Goal: Task Accomplishment & Management: Manage account settings

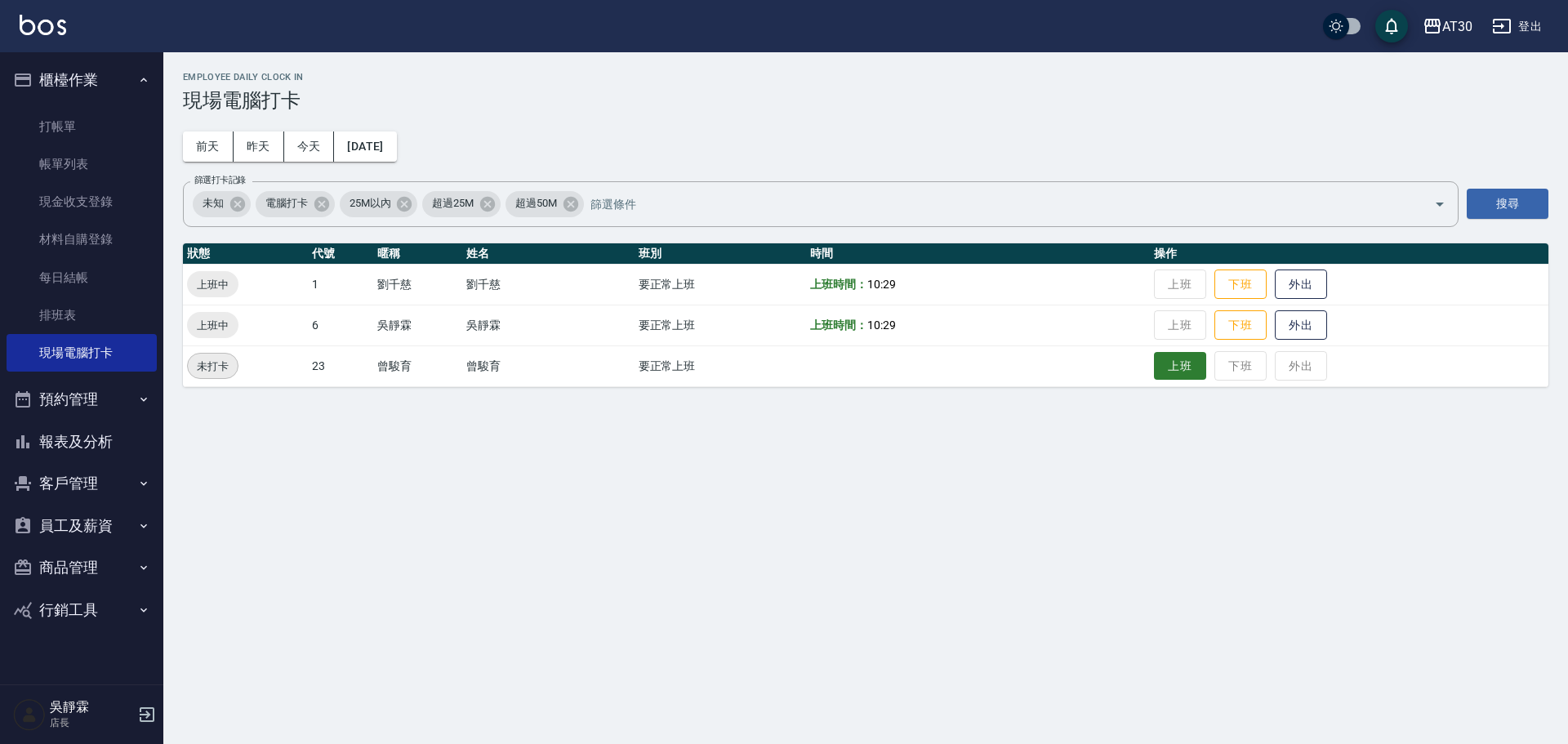
click at [1194, 378] on button "上班" at bounding box center [1180, 365] width 52 height 28
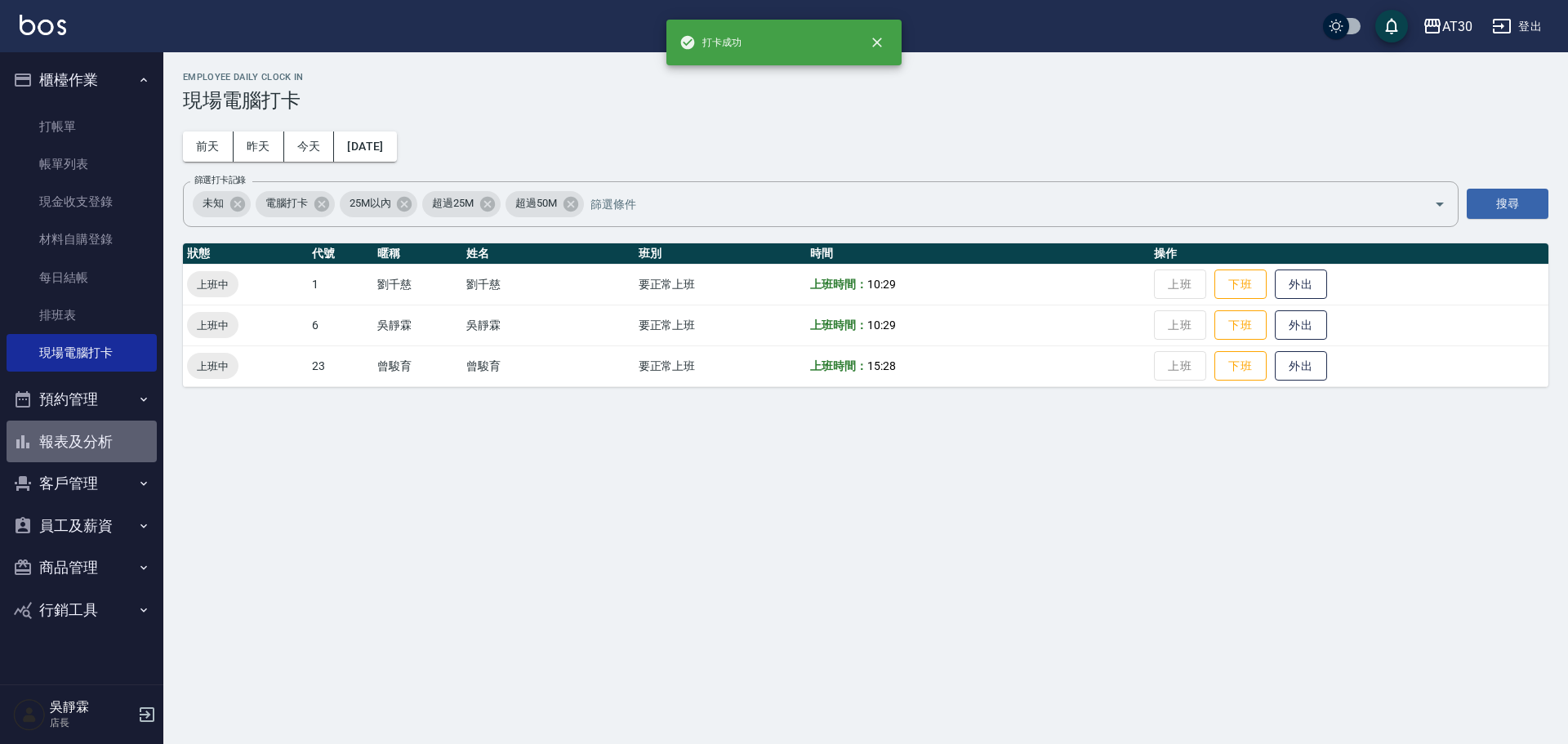
click at [69, 434] on button "報表及分析" at bounding box center [82, 442] width 151 height 43
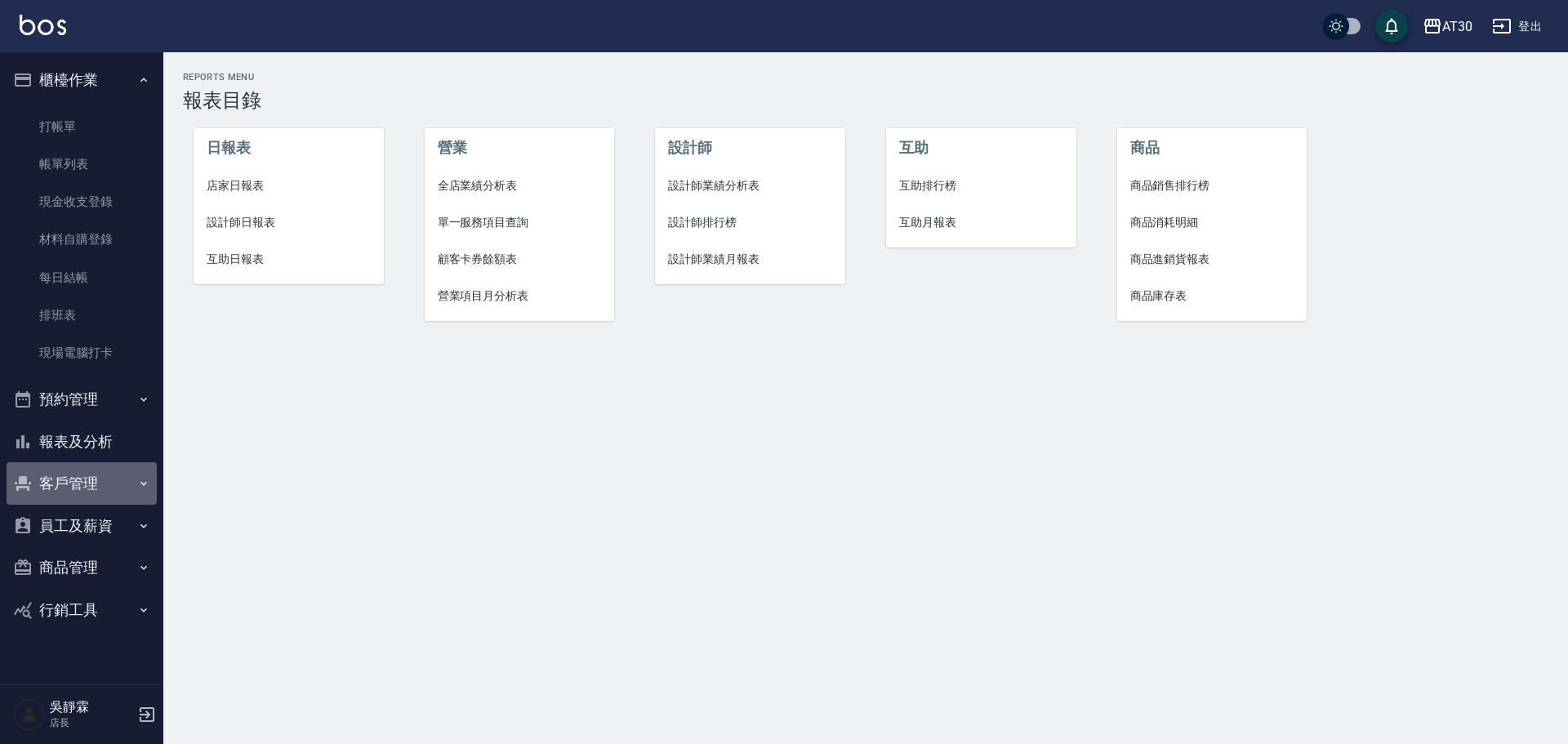
click at [85, 491] on button "客戶管理" at bounding box center [82, 484] width 151 height 43
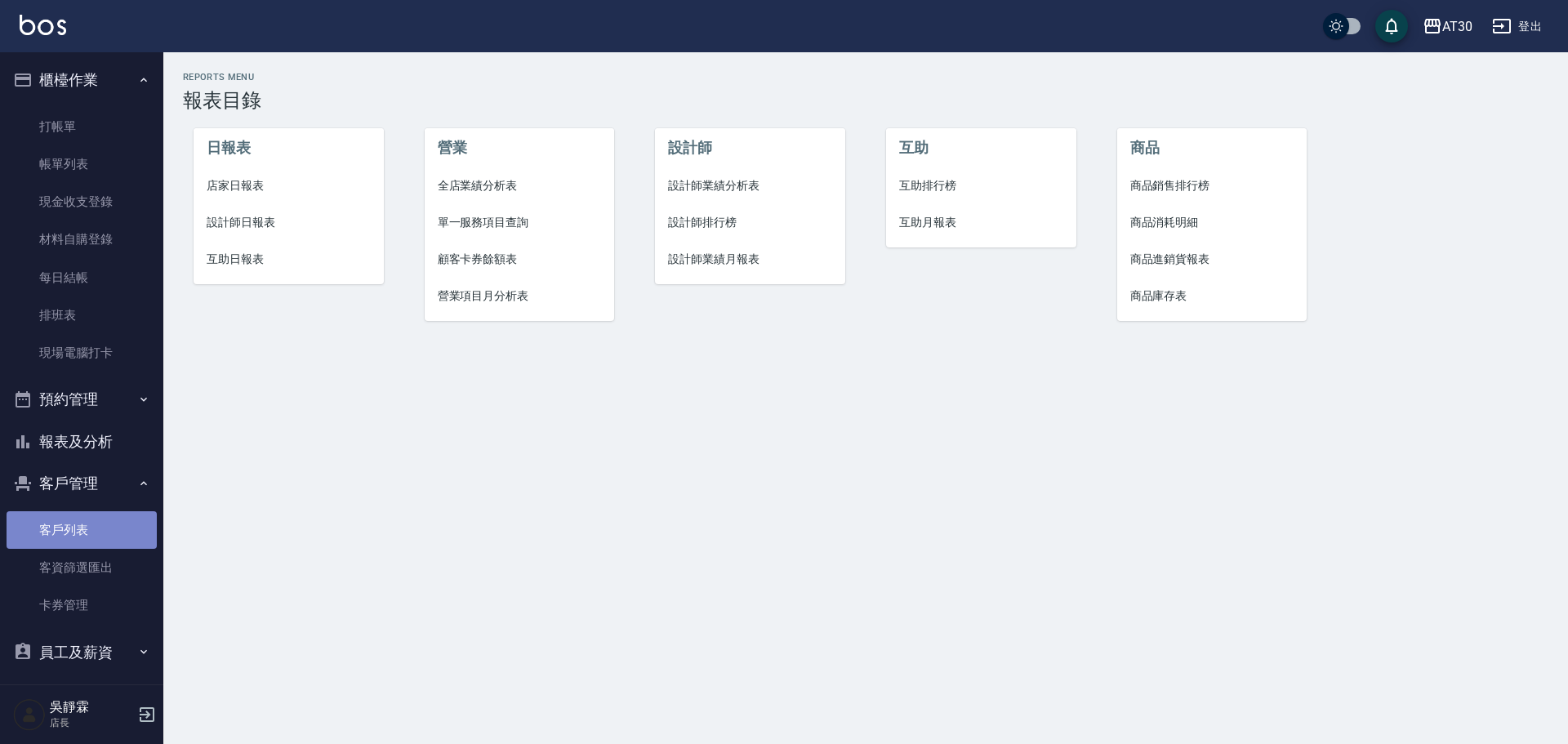
click at [100, 524] on link "客戶列表" at bounding box center [82, 529] width 151 height 38
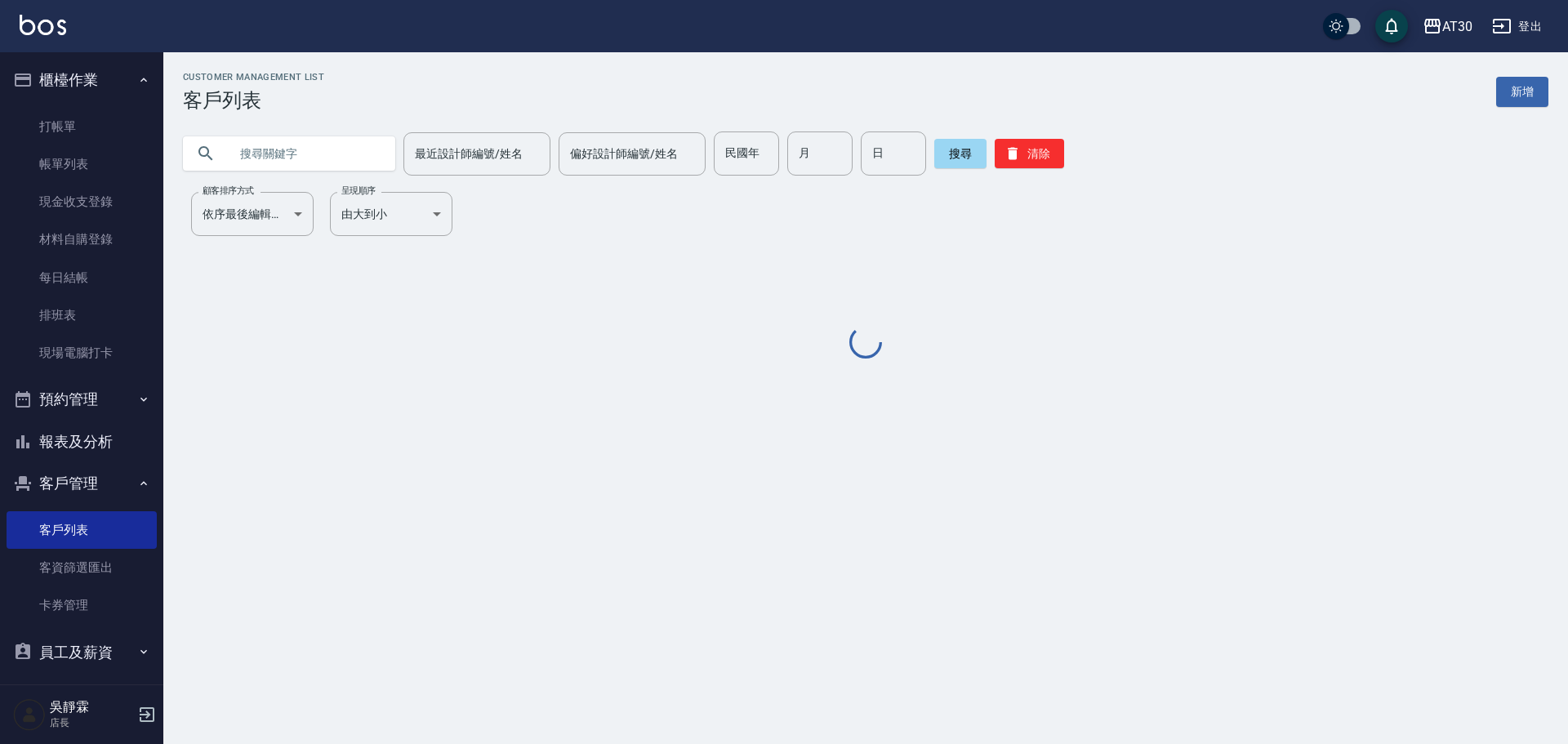
click at [722, 158] on div "民國年 民國年" at bounding box center [746, 152] width 65 height 44
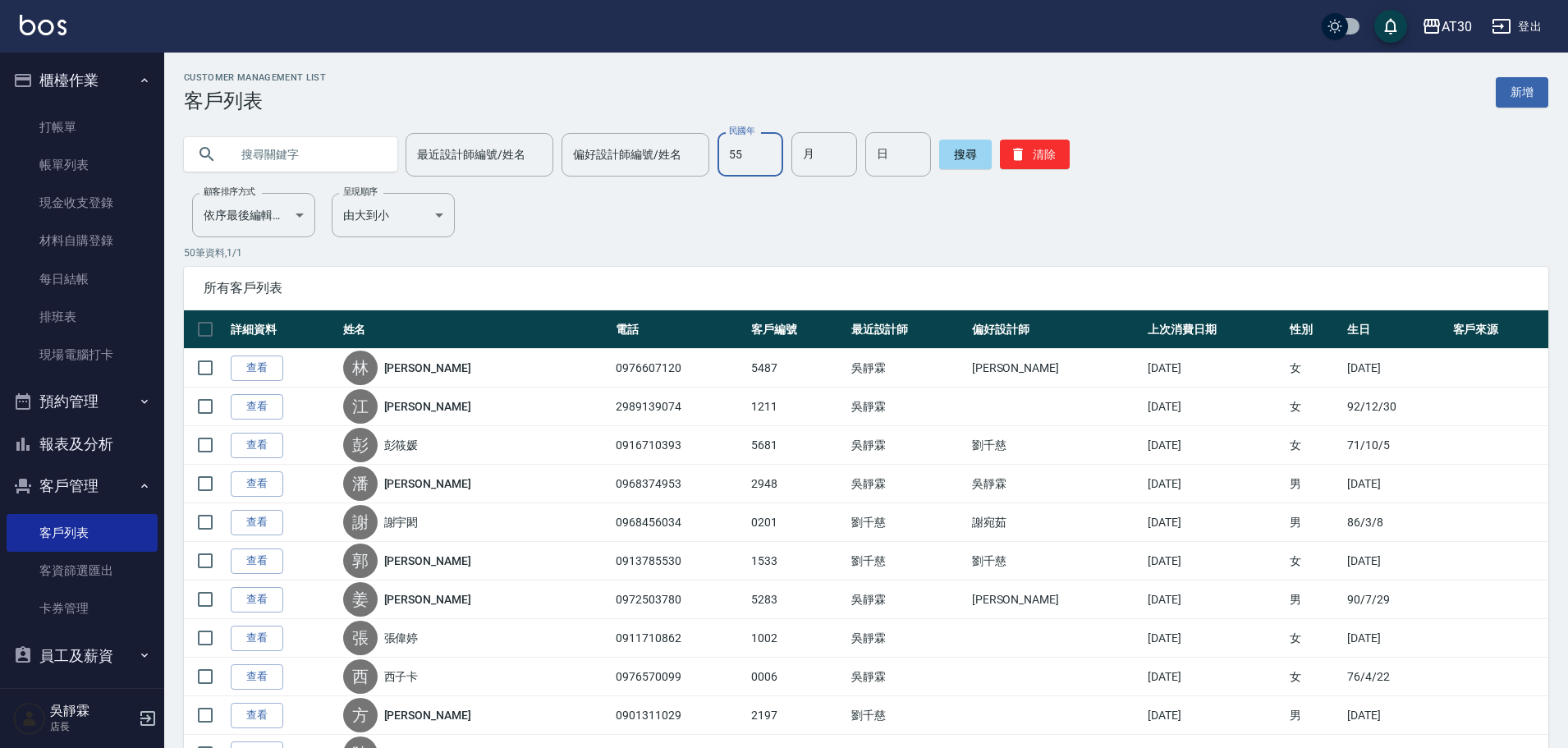
type input "55"
type input "06"
type input "07"
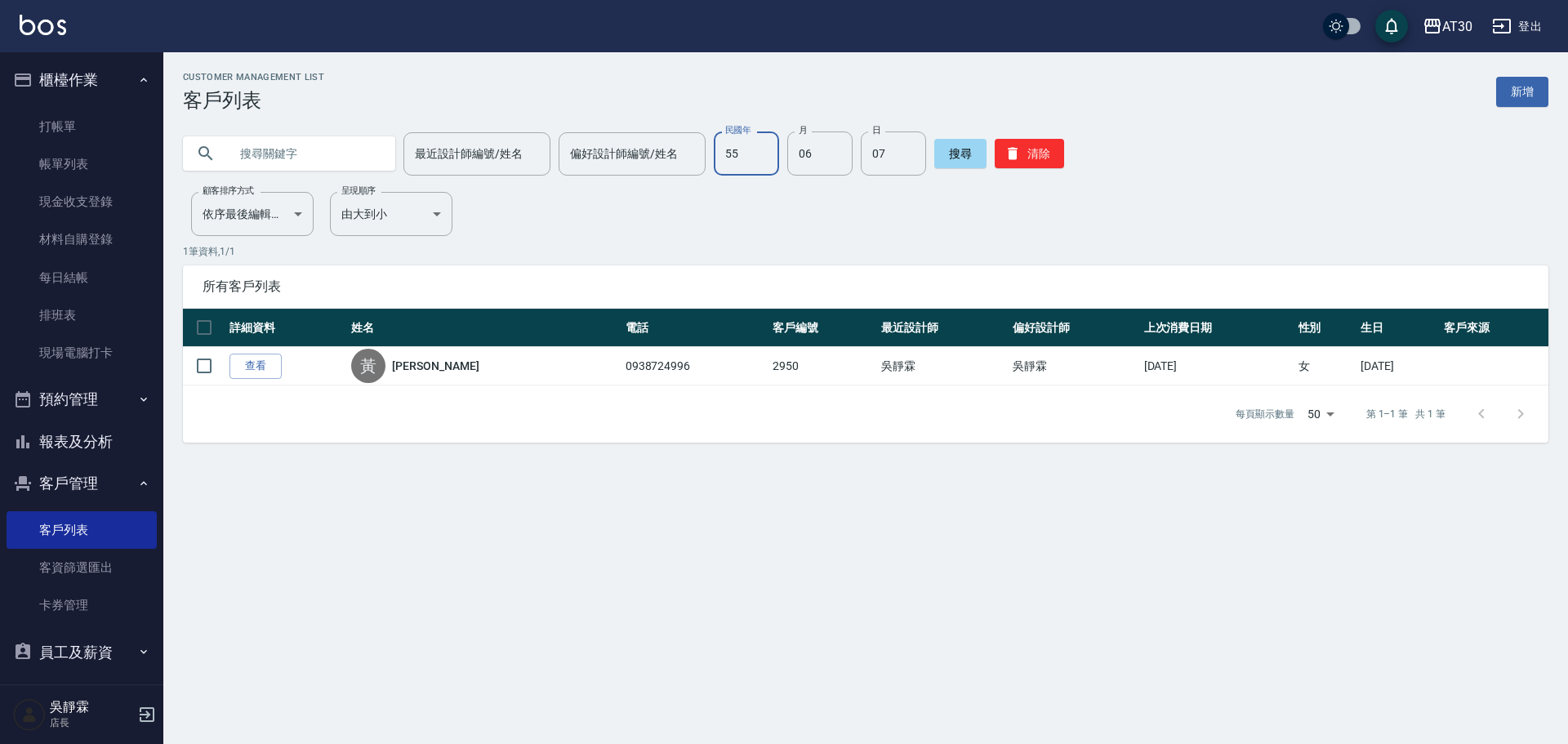
click at [728, 158] on input "55" at bounding box center [746, 152] width 65 height 44
type input "78"
type input "03"
type input "23"
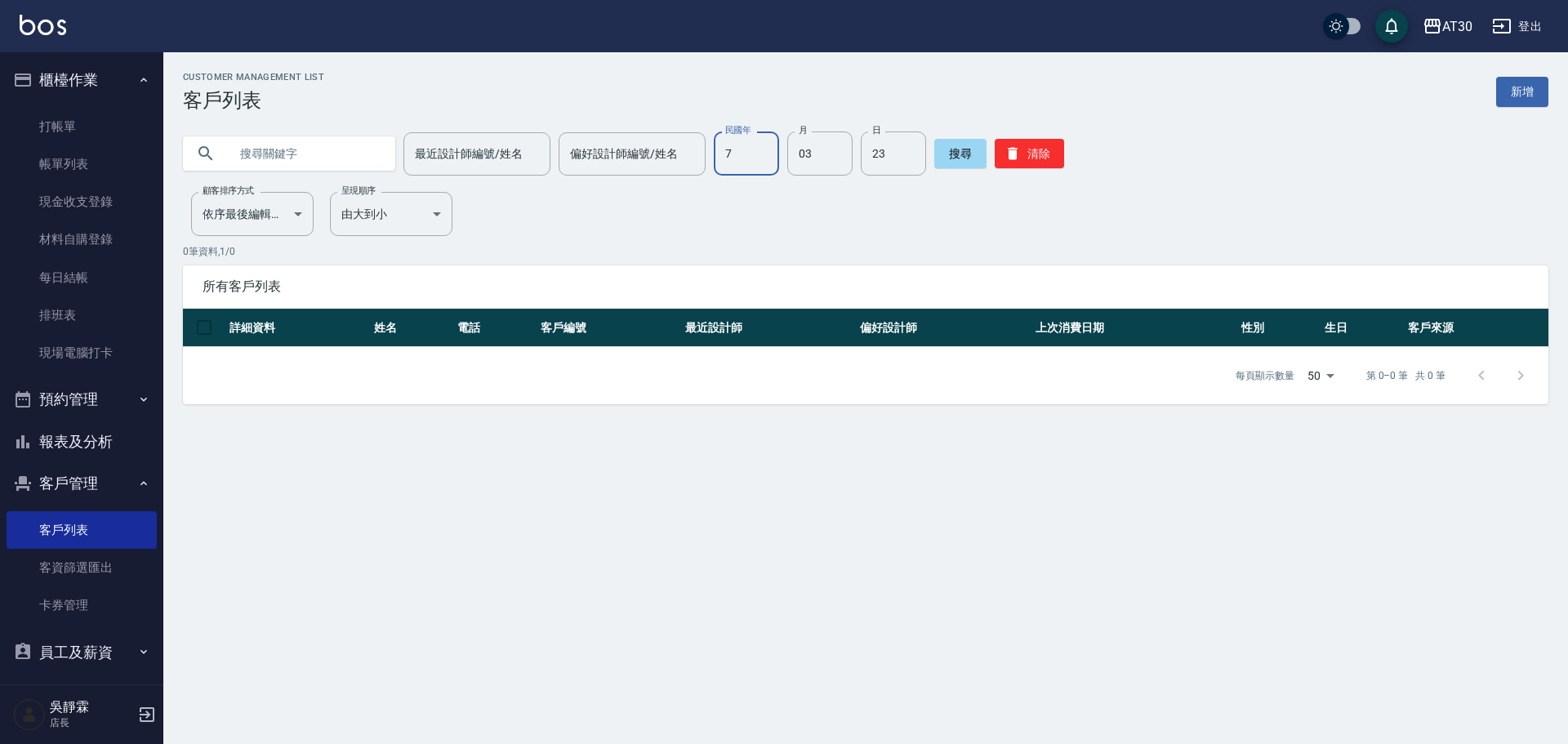
type input "78"
type input "03"
type input "23"
type input "3"
type input "78"
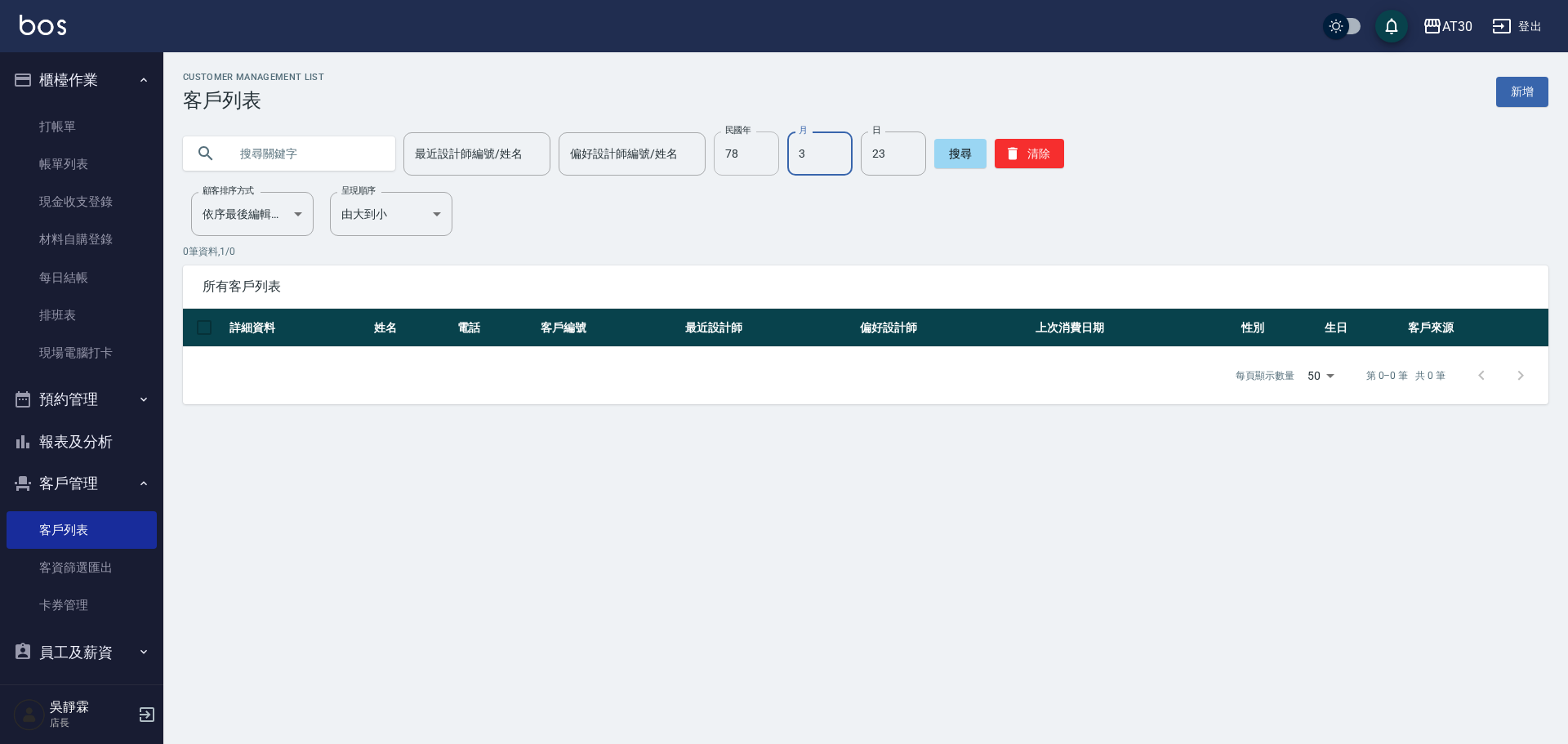
type input "3"
click at [1026, 155] on button "清除" at bounding box center [1029, 153] width 69 height 29
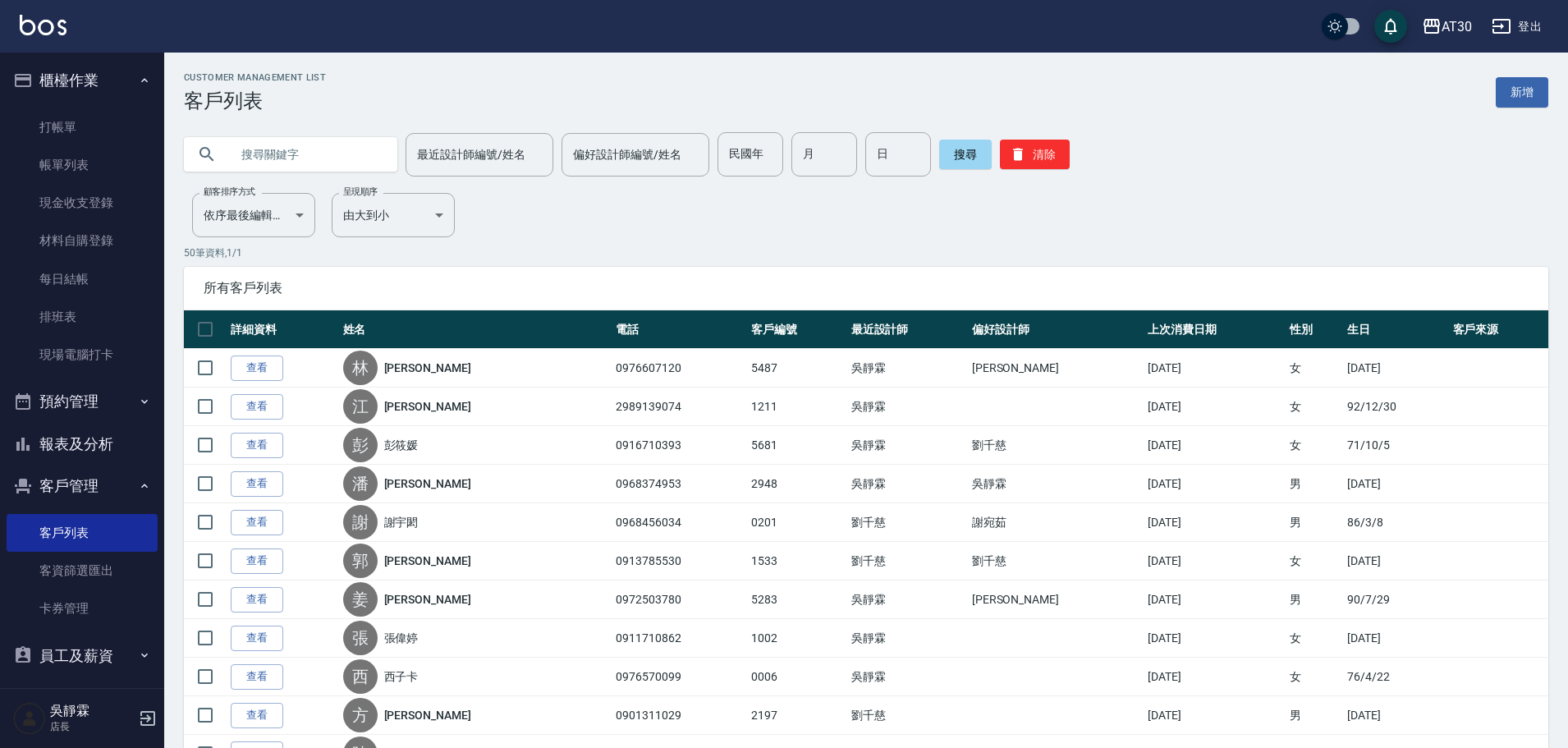
click at [354, 157] on input "text" at bounding box center [307, 153] width 154 height 44
type input "[PERSON_NAME]"
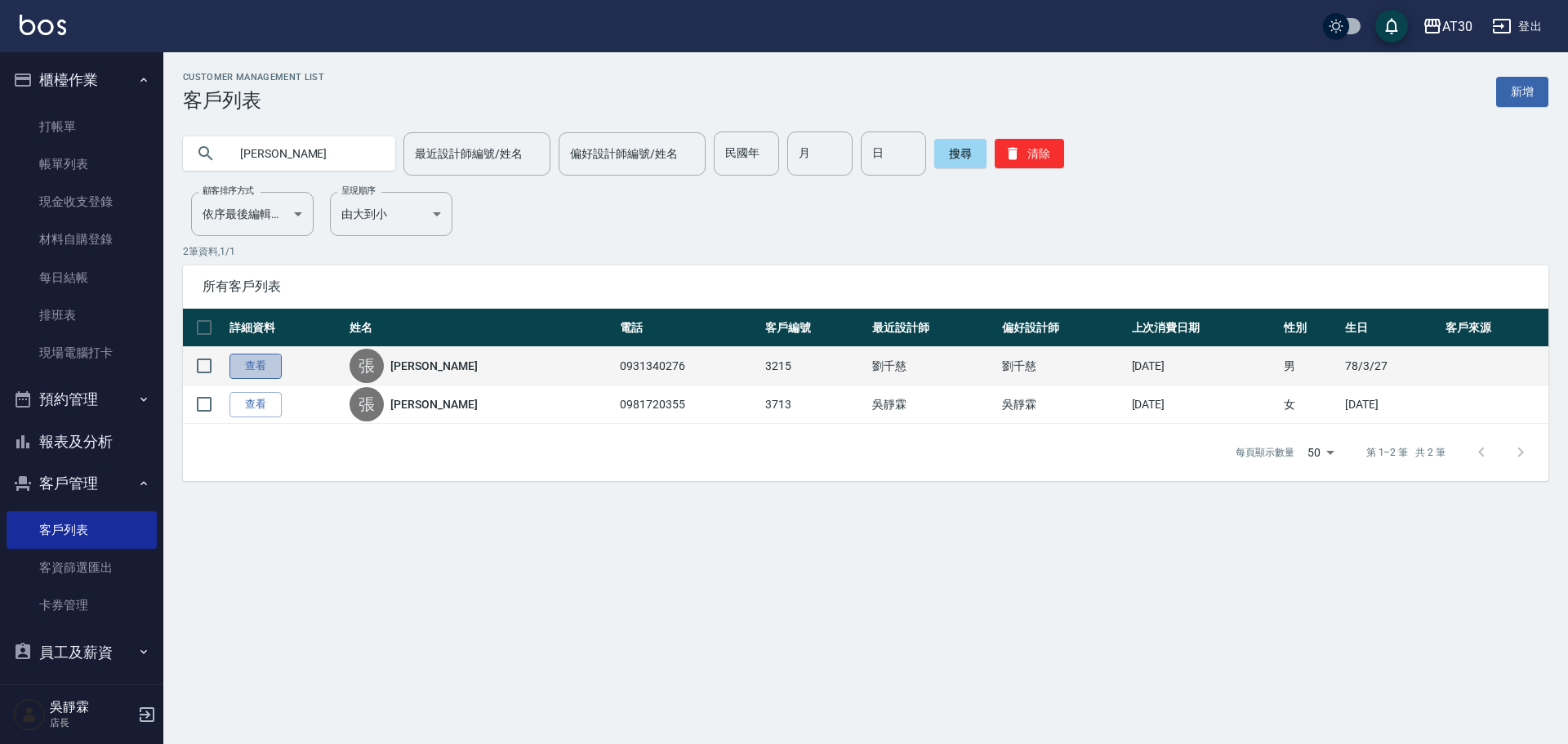
click at [245, 358] on link "查看" at bounding box center [256, 366] width 52 height 25
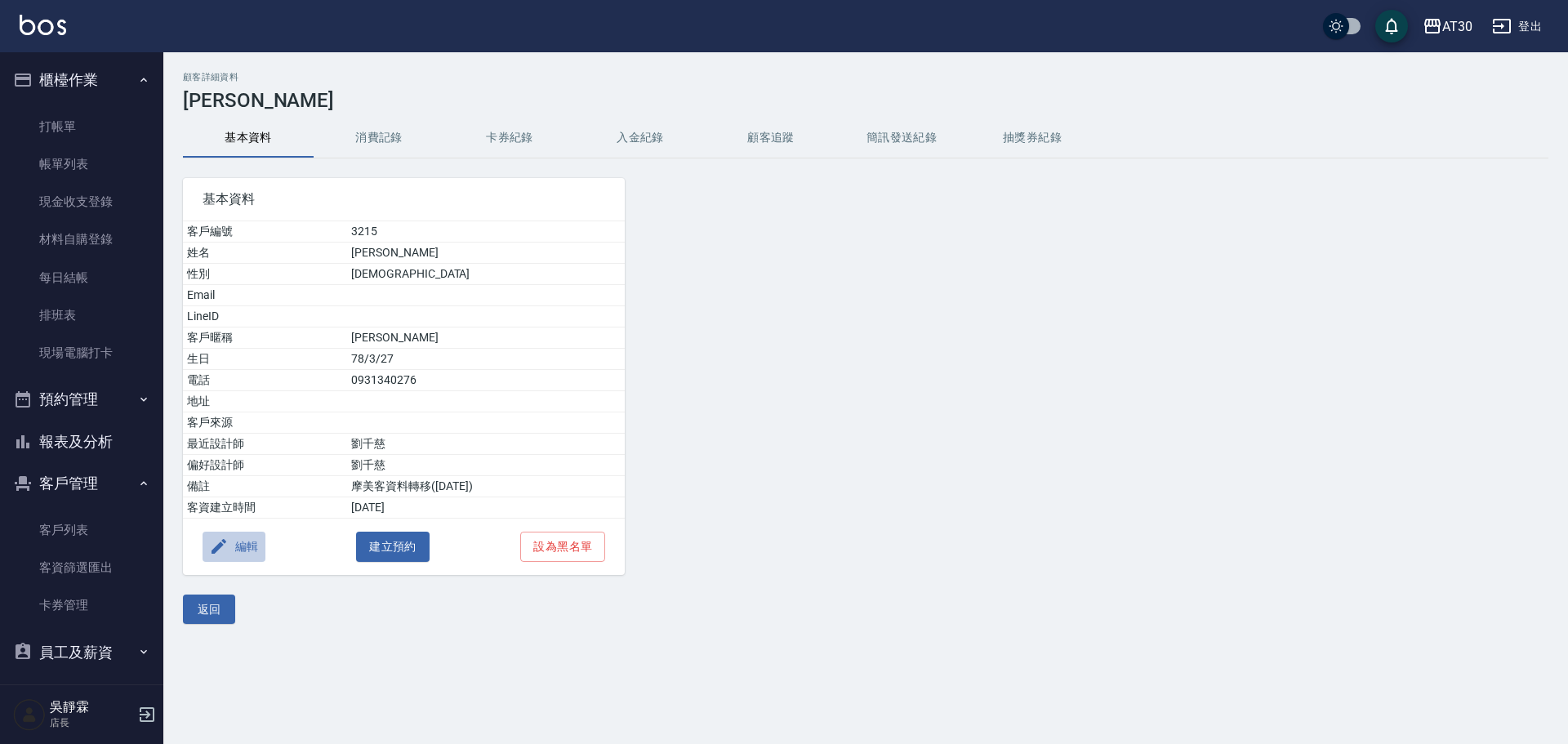
click at [248, 545] on button "編輯" at bounding box center [233, 546] width 63 height 30
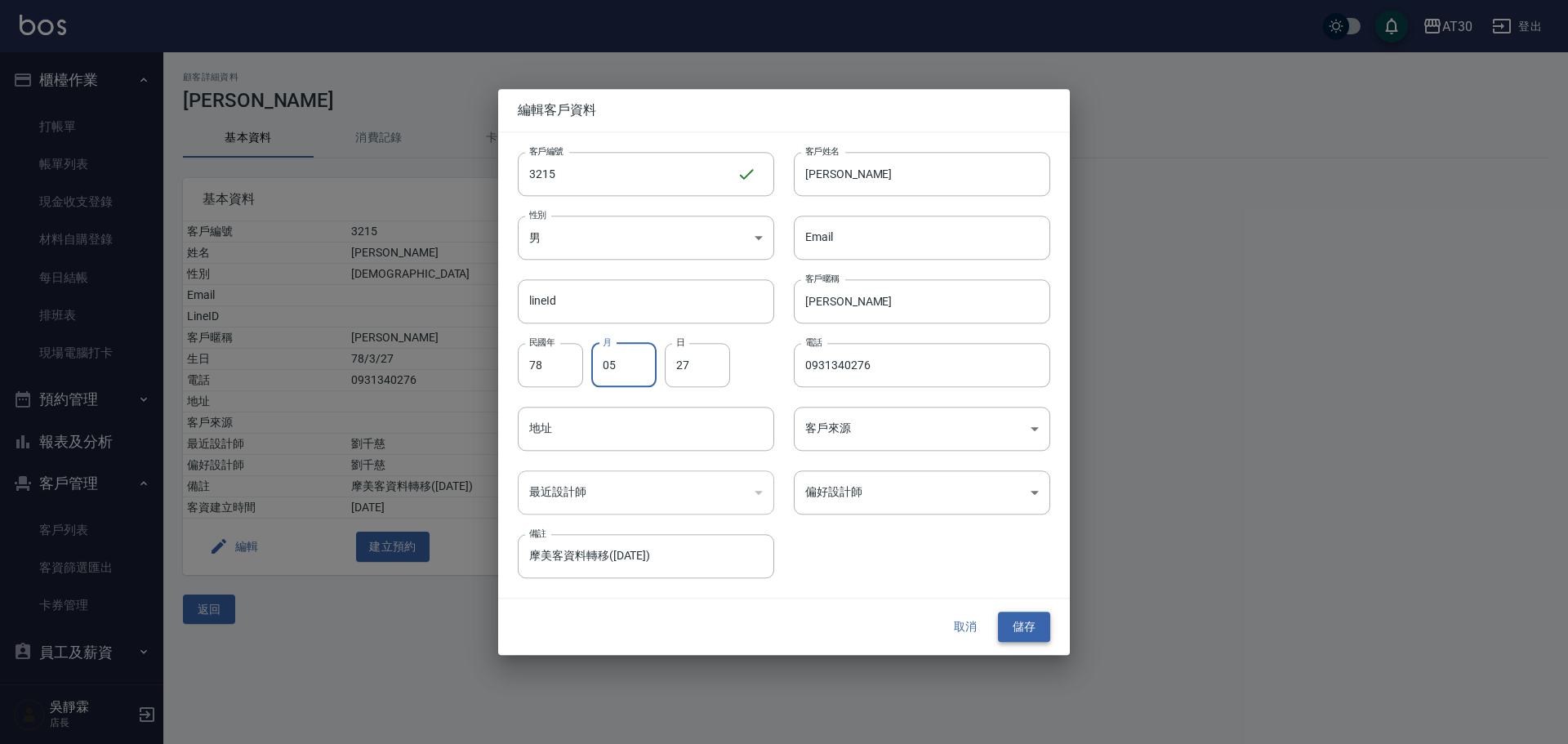
type input "05"
click at [1016, 616] on button "儲存" at bounding box center [1024, 626] width 52 height 30
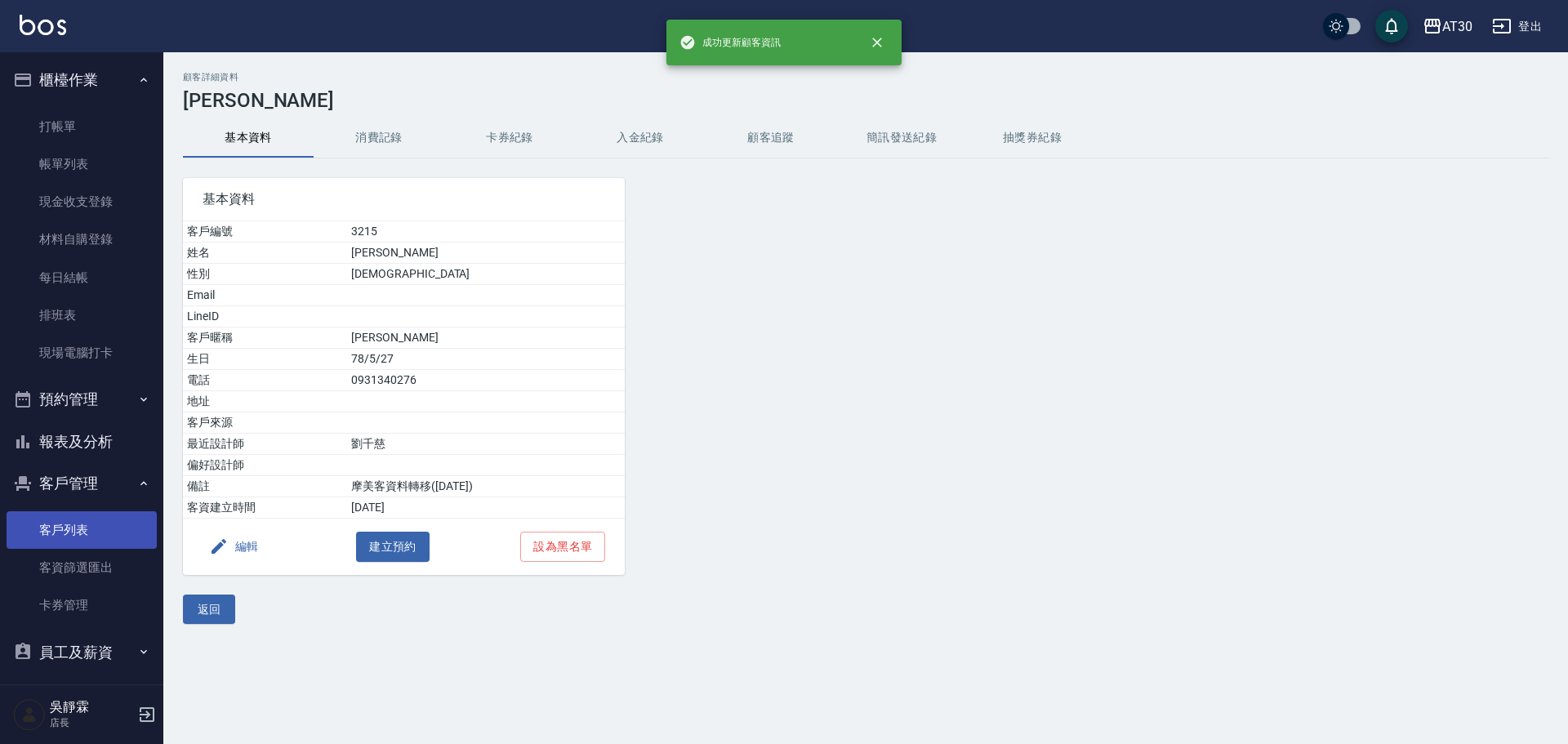
click at [63, 530] on link "客戶列表" at bounding box center [82, 529] width 151 height 38
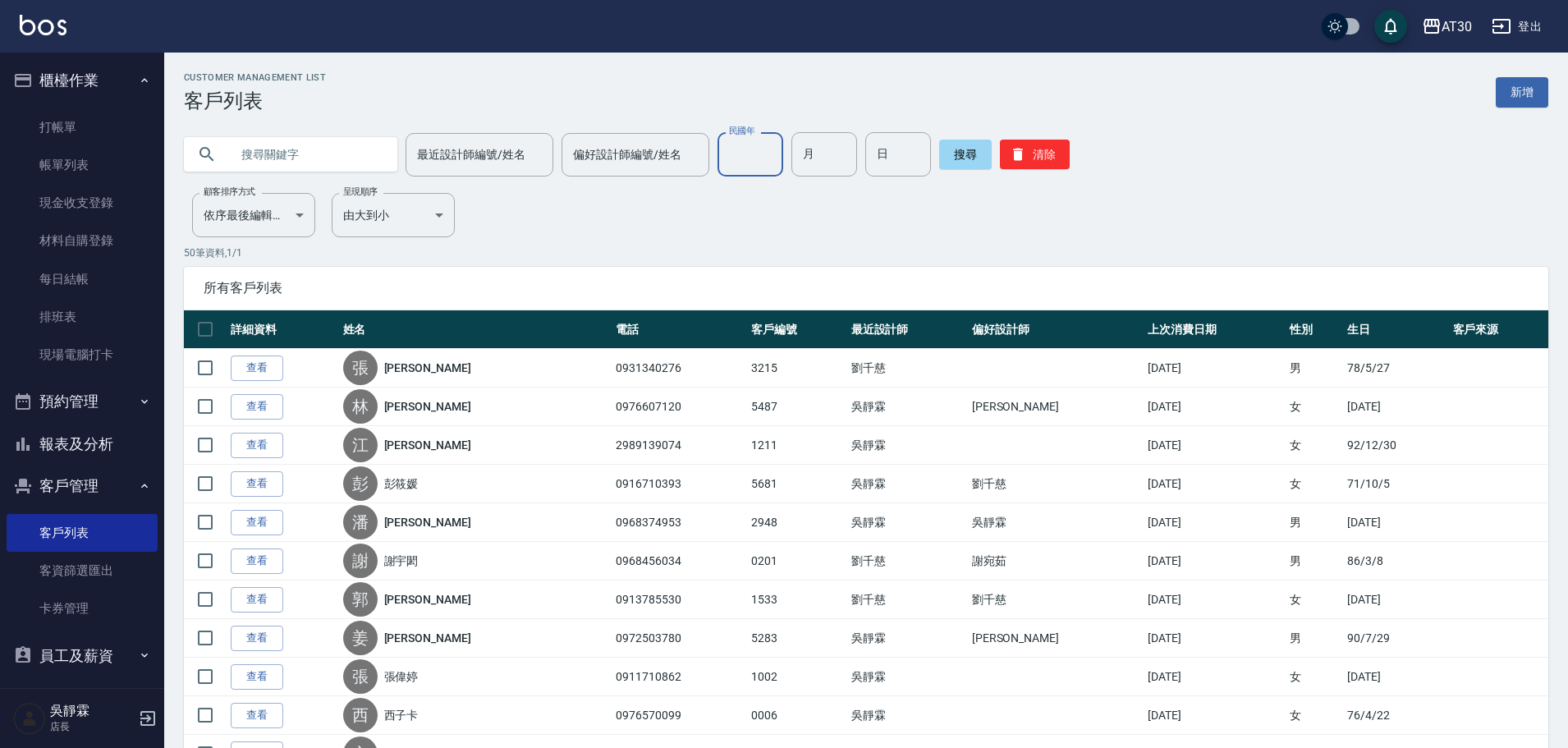
click at [745, 159] on input "民國年" at bounding box center [750, 153] width 65 height 44
type input "78"
type input "03"
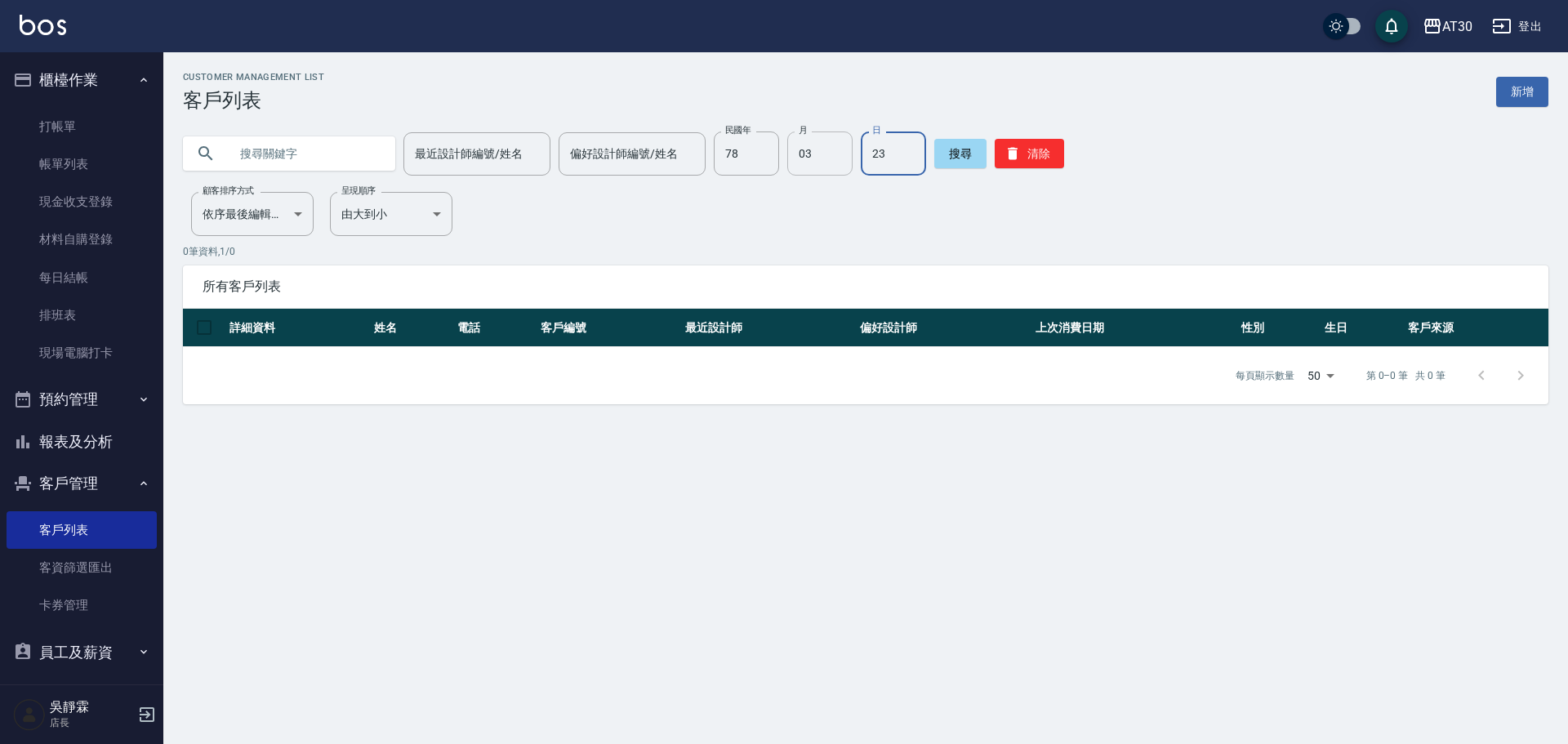
drag, startPoint x: 889, startPoint y: 156, endPoint x: 829, endPoint y: 168, distance: 61.2
click at [829, 168] on div "民國年 78 民國年 月 03 月 日 23 日" at bounding box center [820, 152] width 213 height 44
type input "27"
click at [984, 162] on div "搜尋 清除" at bounding box center [999, 152] width 130 height 44
click at [1005, 156] on icon "button" at bounding box center [1012, 153] width 17 height 17
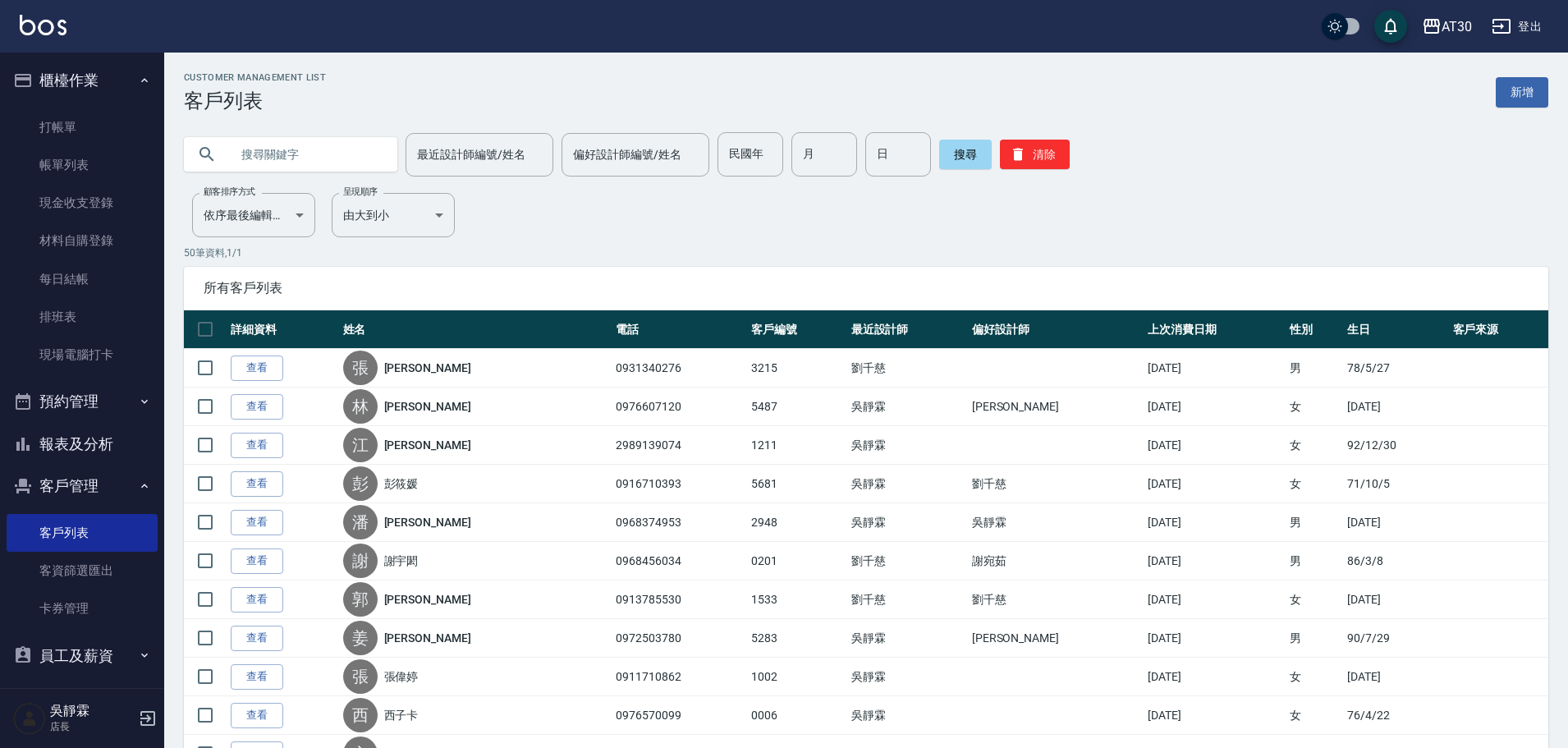
click at [294, 152] on input "text" at bounding box center [307, 153] width 154 height 44
type input "3215"
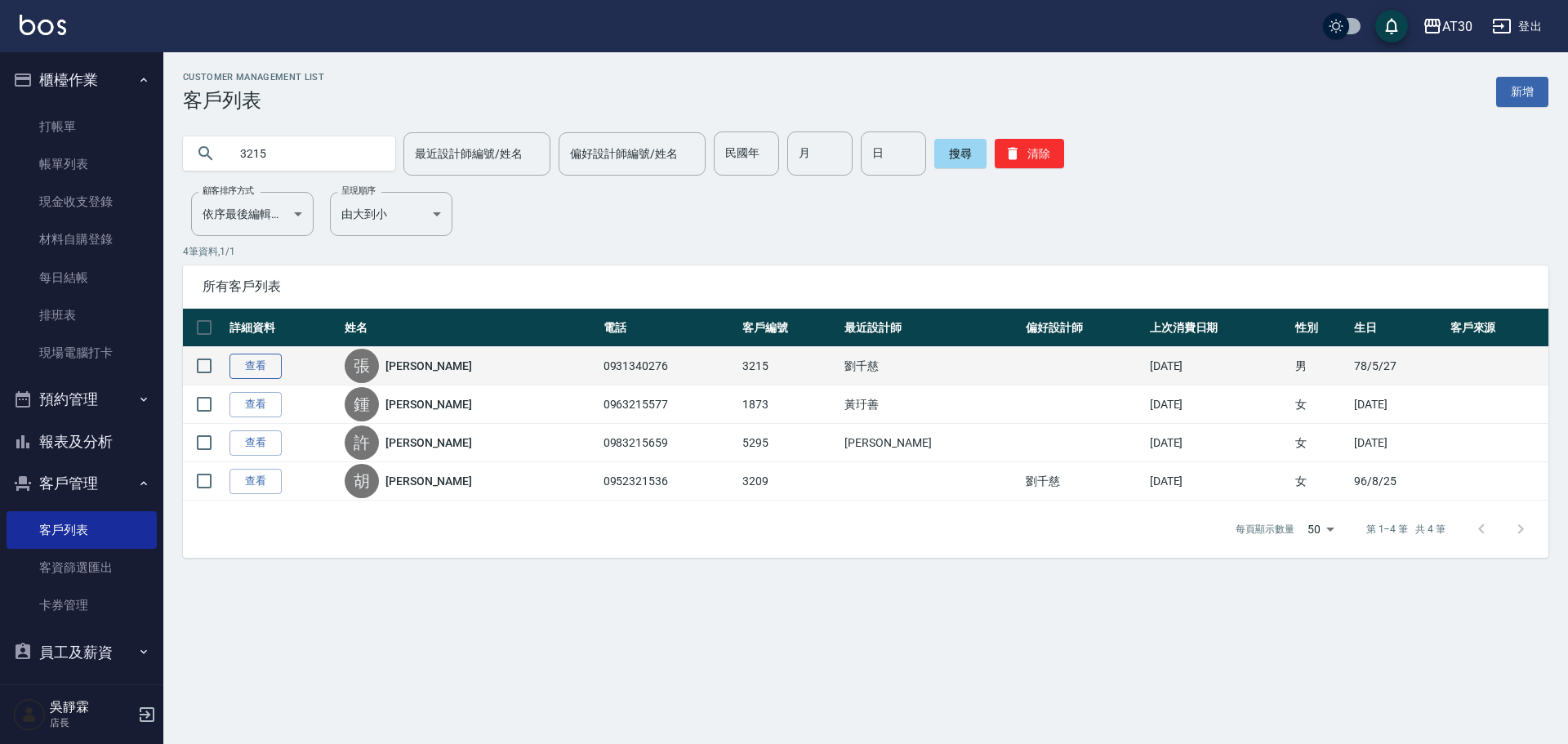
click at [263, 372] on link "查看" at bounding box center [256, 366] width 52 height 25
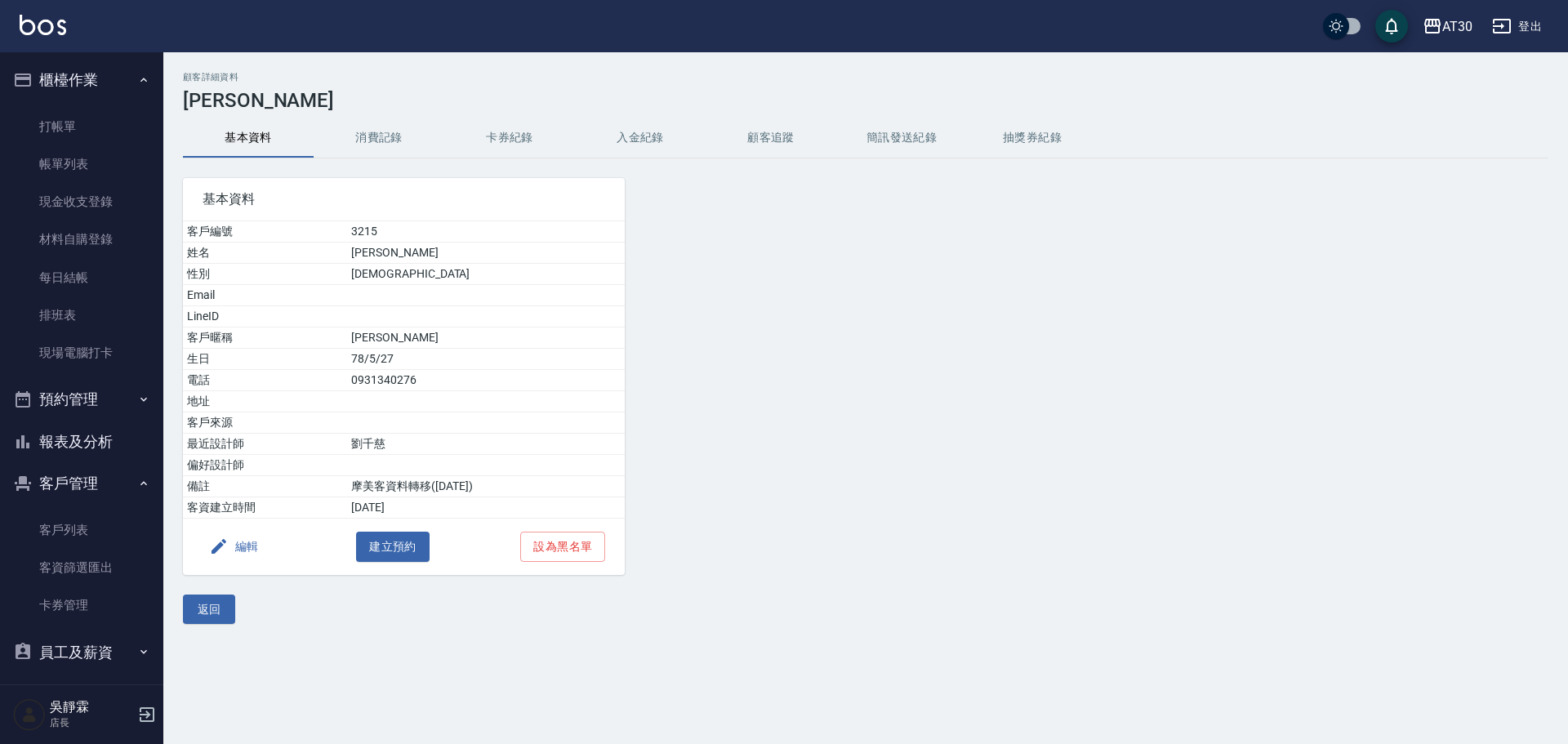
click at [229, 542] on button "編輯" at bounding box center [233, 546] width 63 height 30
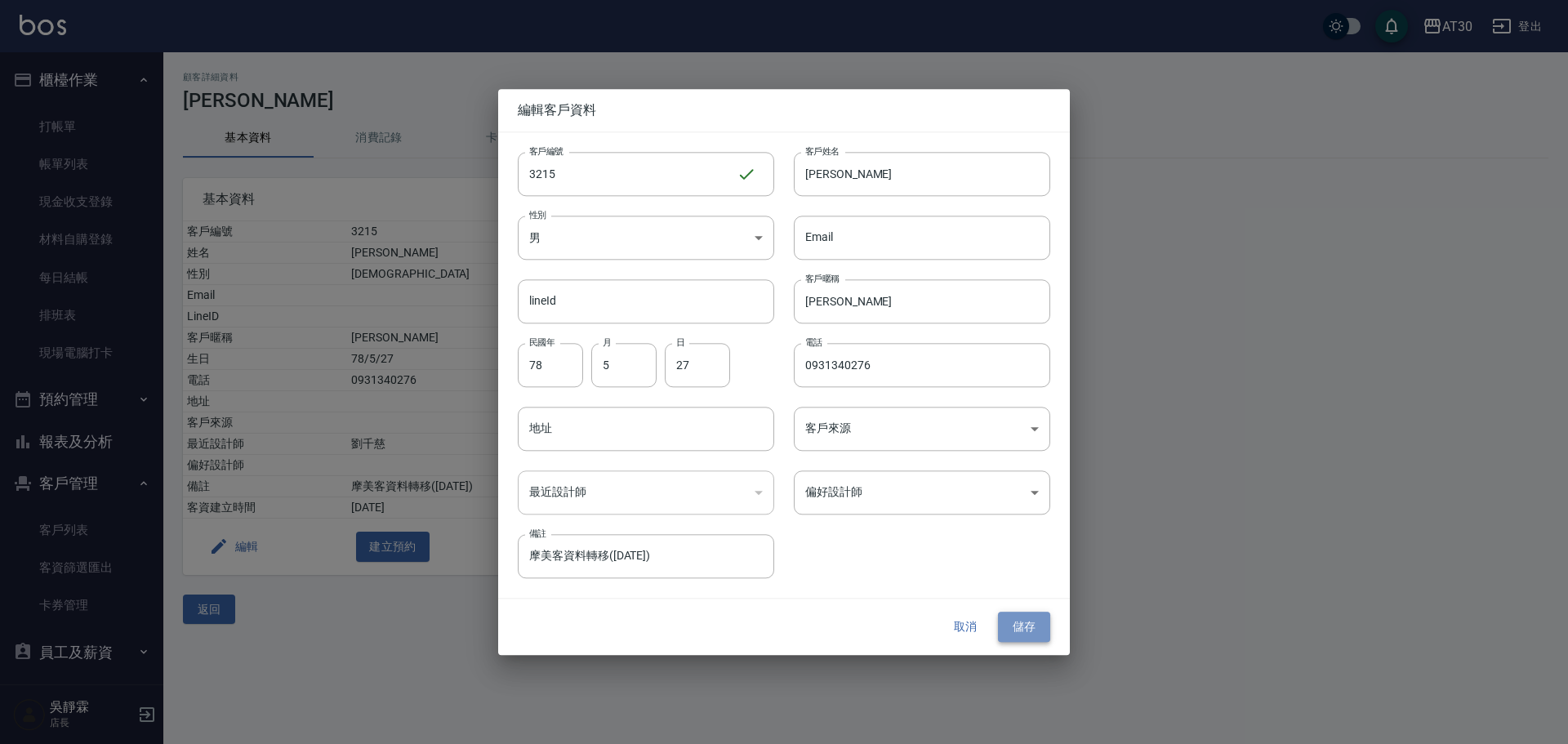
click at [1015, 622] on button "儲存" at bounding box center [1024, 626] width 52 height 30
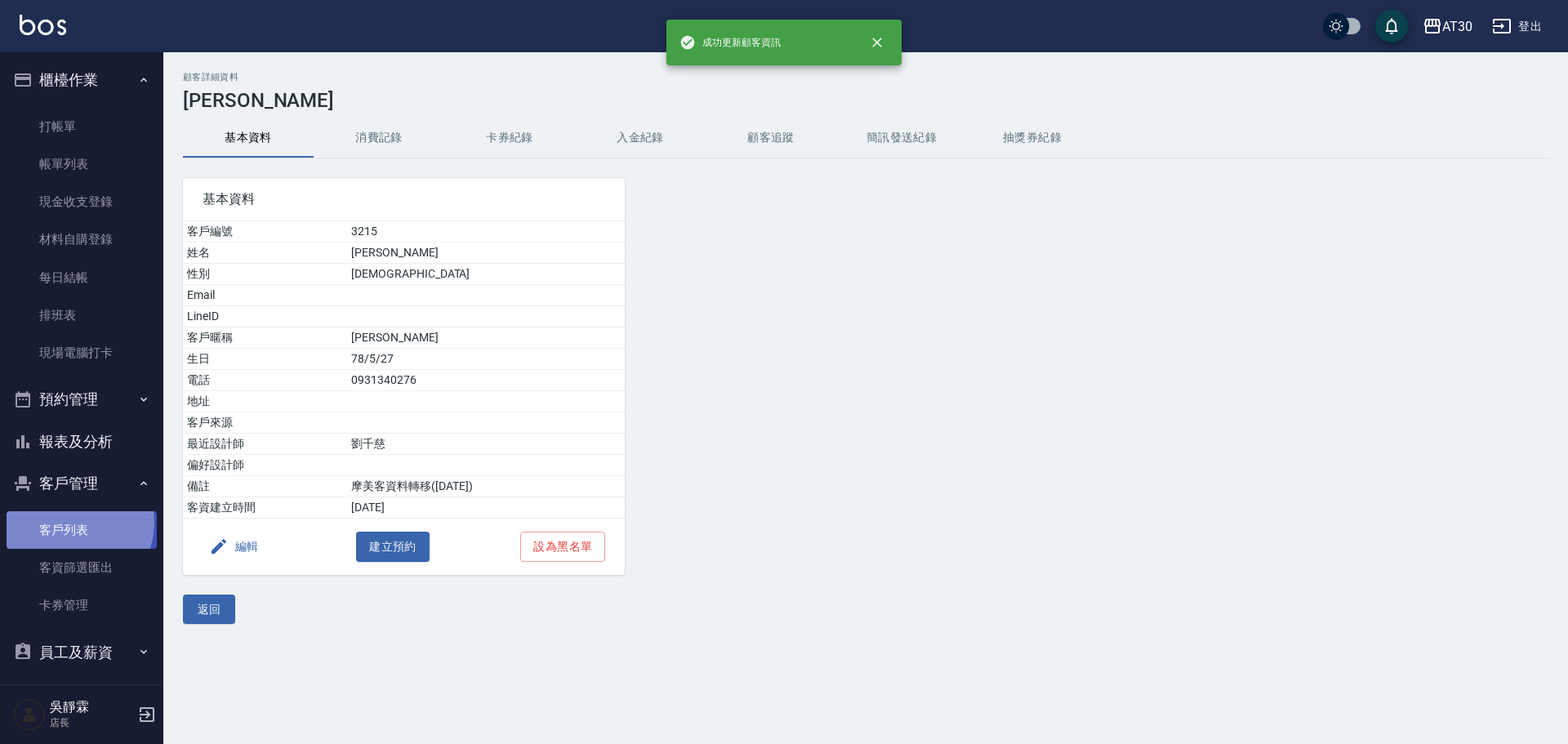
click at [76, 523] on link "客戶列表" at bounding box center [82, 529] width 151 height 38
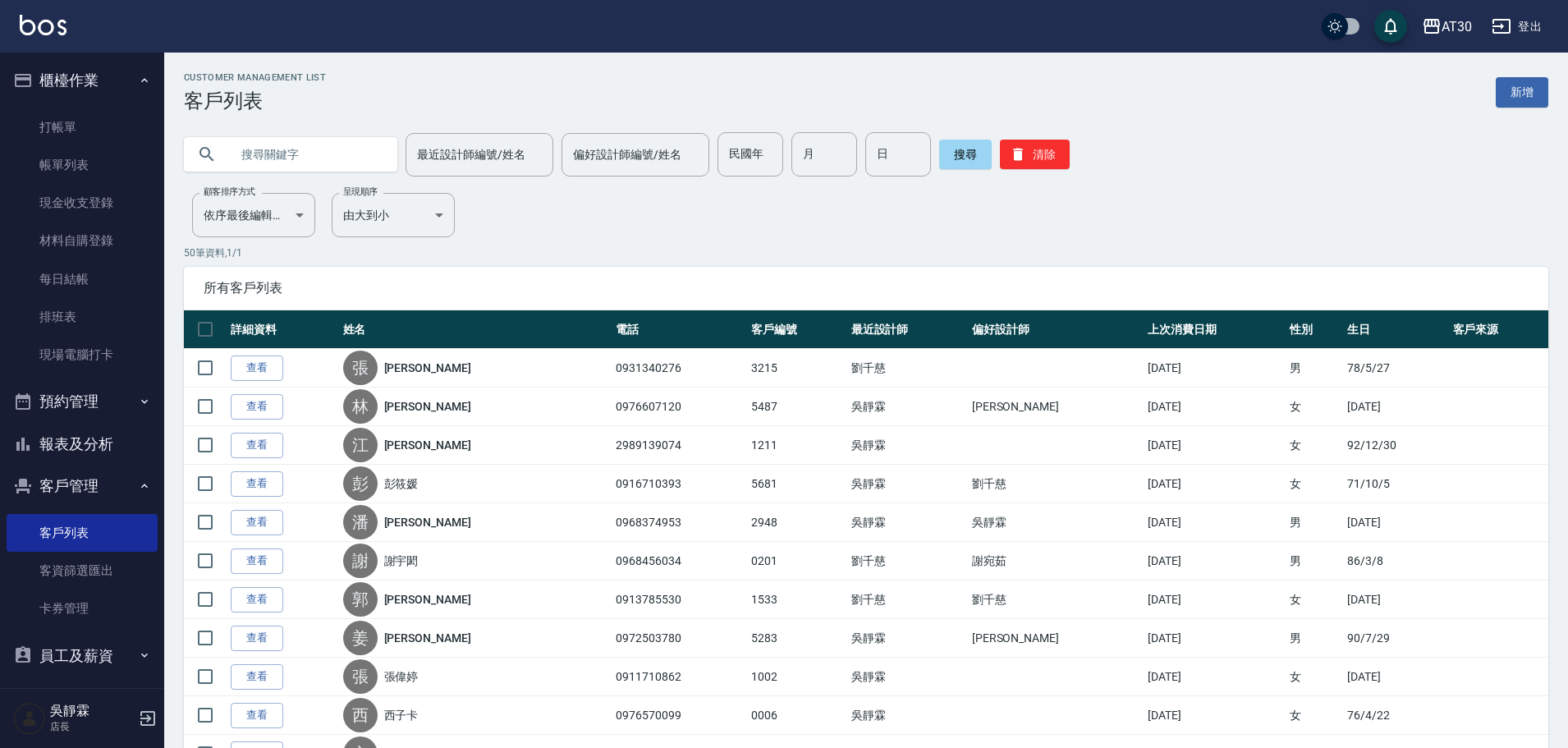
click at [289, 158] on input "text" at bounding box center [307, 153] width 154 height 44
